Goal: Find specific page/section

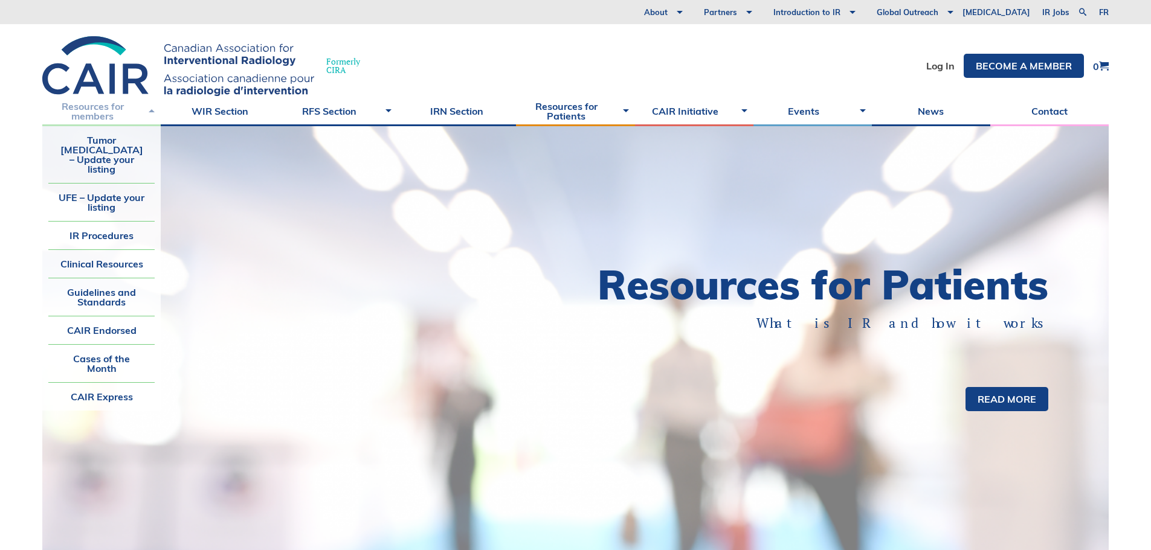
click at [134, 120] on link "Resources for members" at bounding box center [101, 111] width 118 height 30
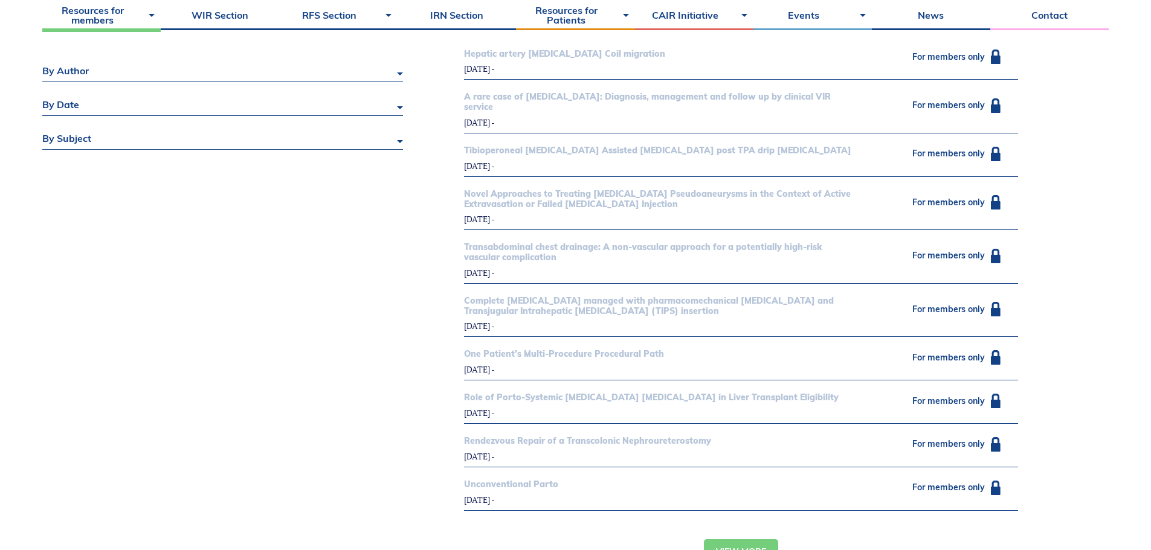
scroll to position [427, 0]
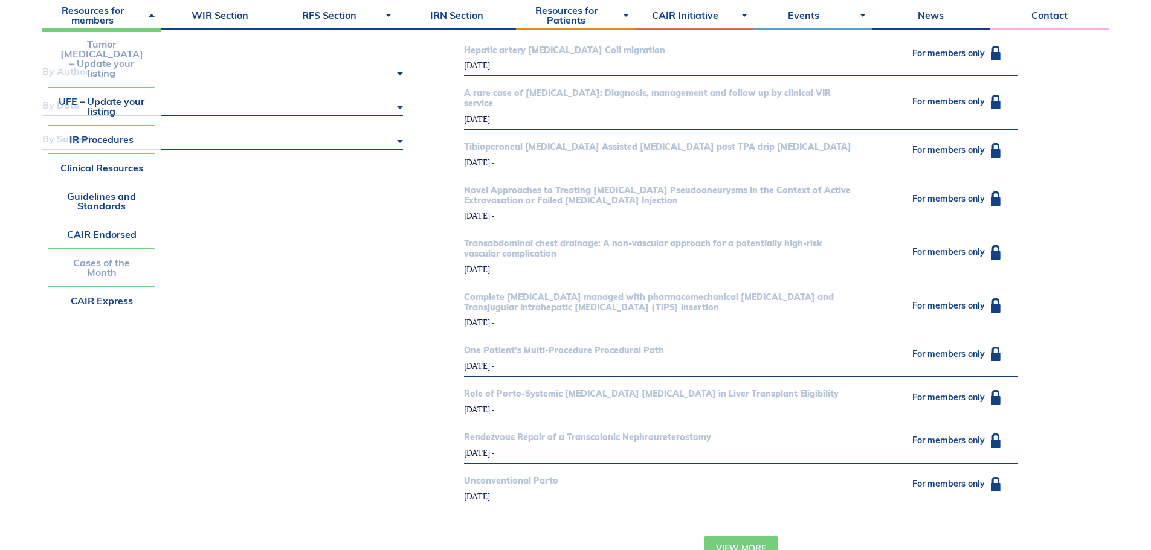
click at [134, 56] on link "Tumor [MEDICAL_DATA] – Update your listing" at bounding box center [101, 58] width 106 height 57
